Goal: Task Accomplishment & Management: Manage account settings

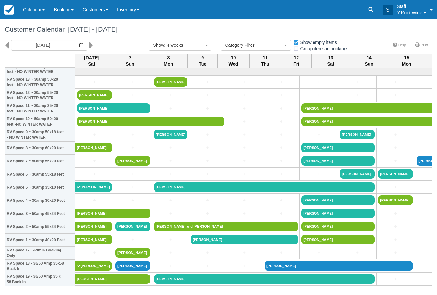
select select
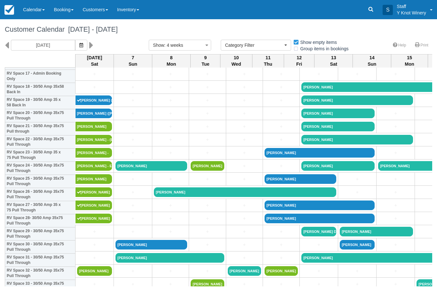
scroll to position [241, 0]
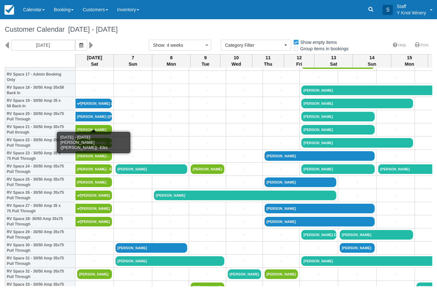
click at [99, 121] on link "Mike Hepworth (Hartl" at bounding box center [94, 117] width 37 height 10
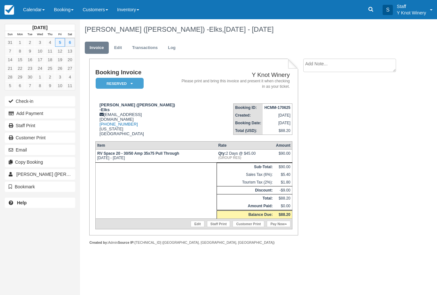
click at [58, 98] on button "Check-in" at bounding box center [40, 101] width 70 height 10
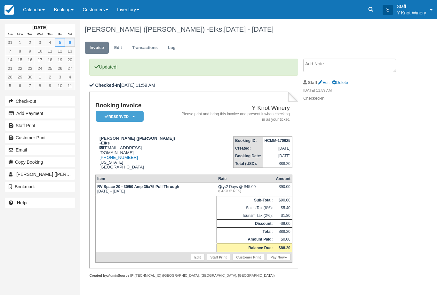
click at [63, 110] on button "Add Payment" at bounding box center [40, 113] width 70 height 10
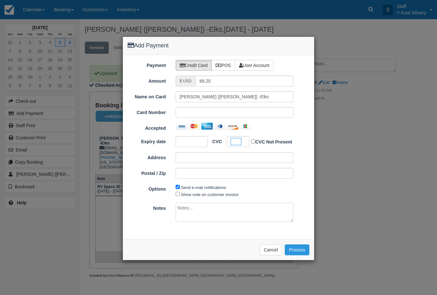
click at [301, 246] on button "Process" at bounding box center [297, 249] width 25 height 11
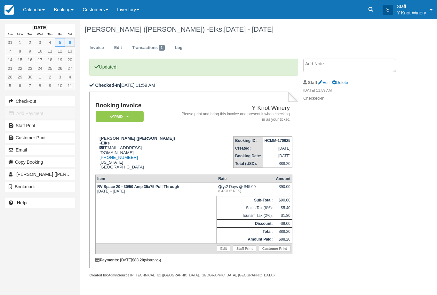
click at [58, 135] on link "Customer Print" at bounding box center [40, 138] width 70 height 10
click at [46, 12] on link "Calendar" at bounding box center [34, 9] width 31 height 19
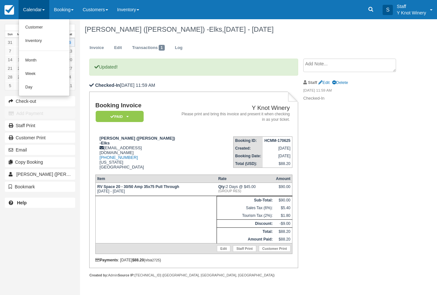
click at [37, 28] on link "Customer" at bounding box center [44, 27] width 51 height 13
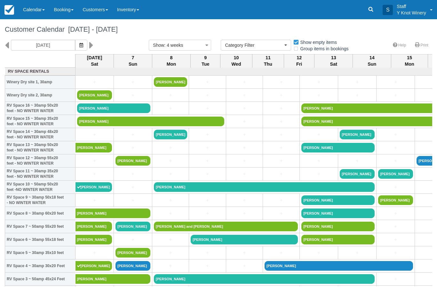
select select
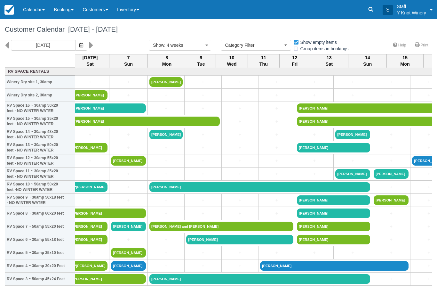
scroll to position [0, 4]
click at [93, 190] on link "Gene Bright" at bounding box center [89, 187] width 37 height 10
